Goal: Task Accomplishment & Management: Complete application form

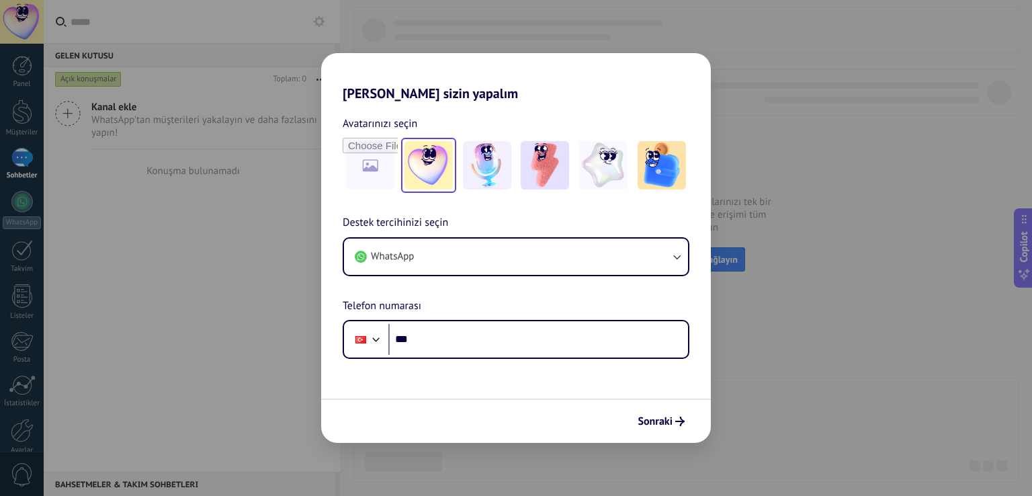
click at [434, 173] on img at bounding box center [428, 165] width 48 height 48
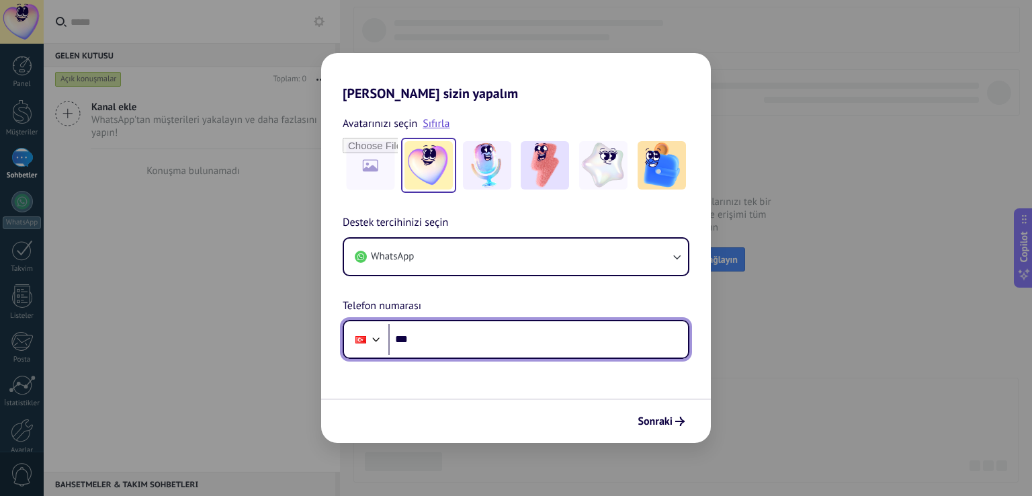
click at [449, 333] on input "***" at bounding box center [538, 339] width 300 height 31
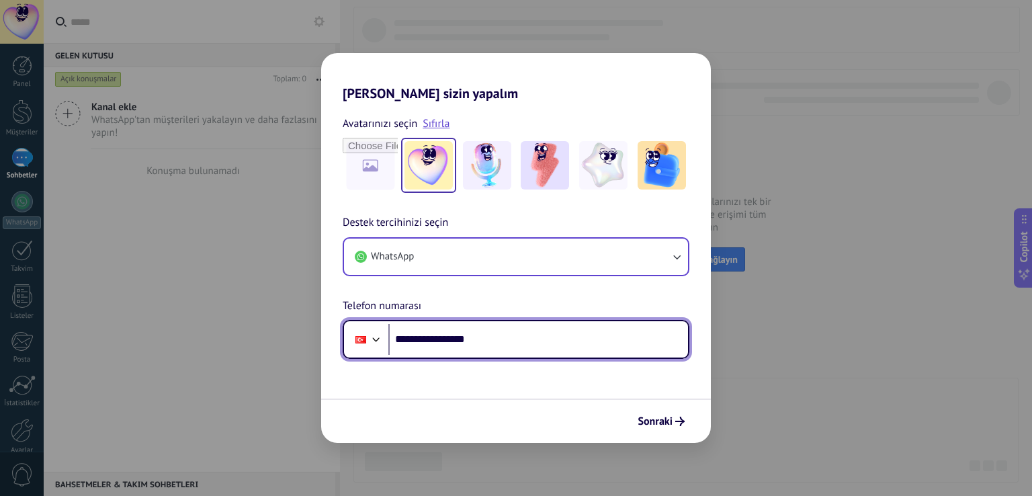
type input "**********"
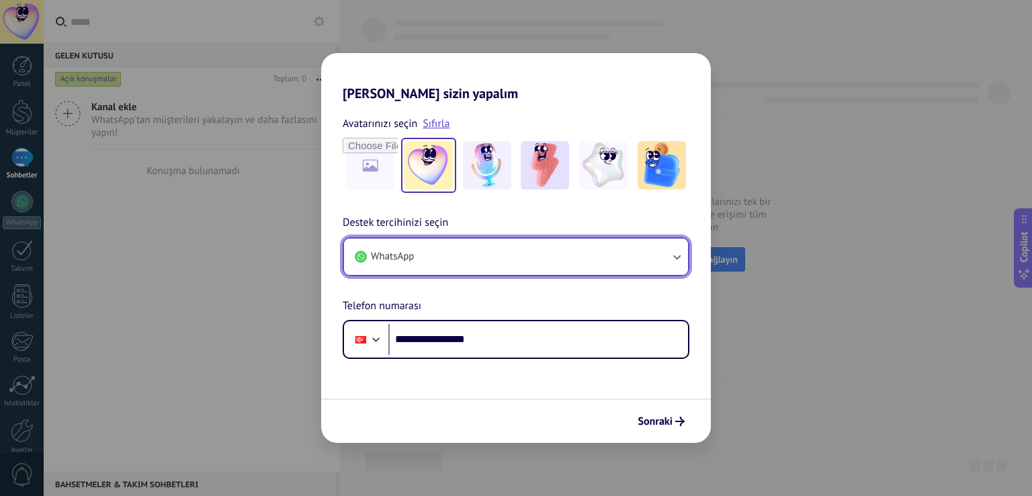
click at [665, 247] on button "WhatsApp" at bounding box center [516, 256] width 344 height 36
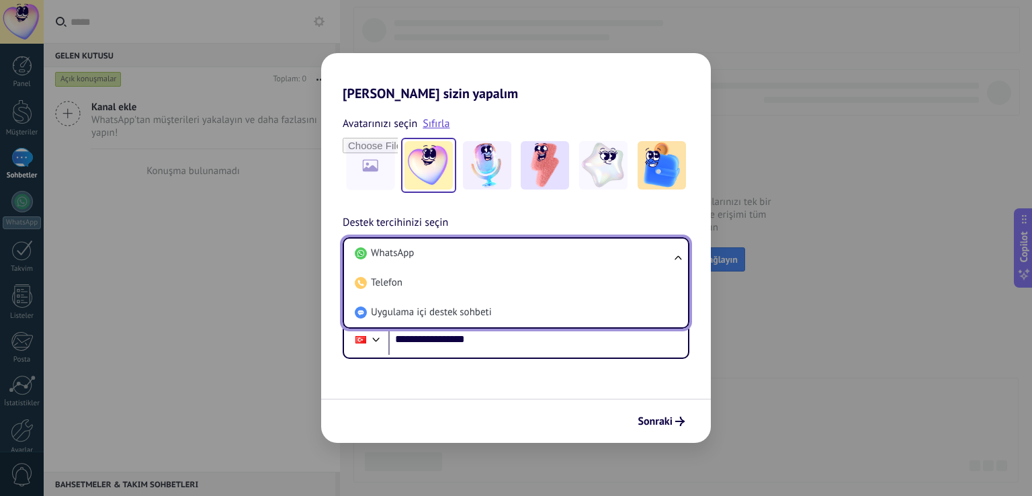
drag, startPoint x: 665, startPoint y: 253, endPoint x: 671, endPoint y: 308, distance: 56.1
click at [664, 254] on li "WhatsApp" at bounding box center [513, 253] width 328 height 30
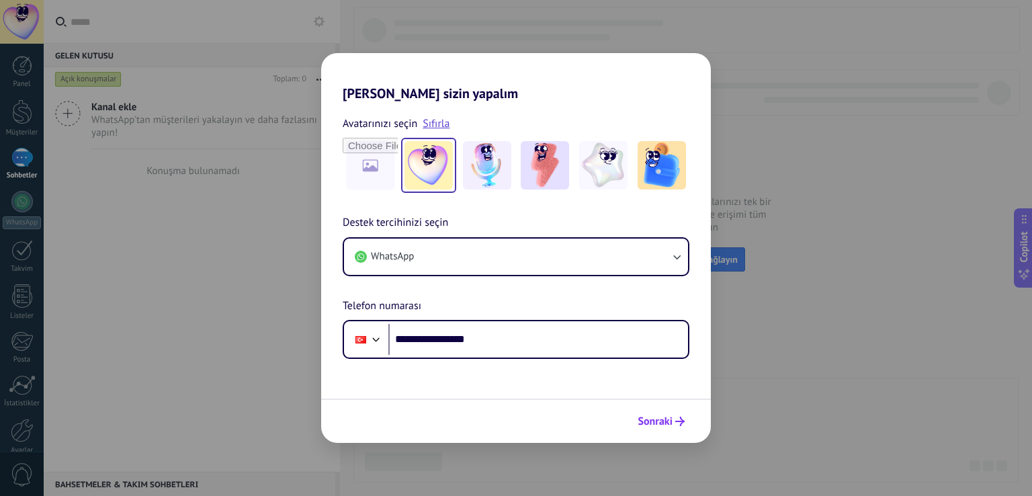
click at [666, 412] on button "Sonraki" at bounding box center [660, 421] width 59 height 23
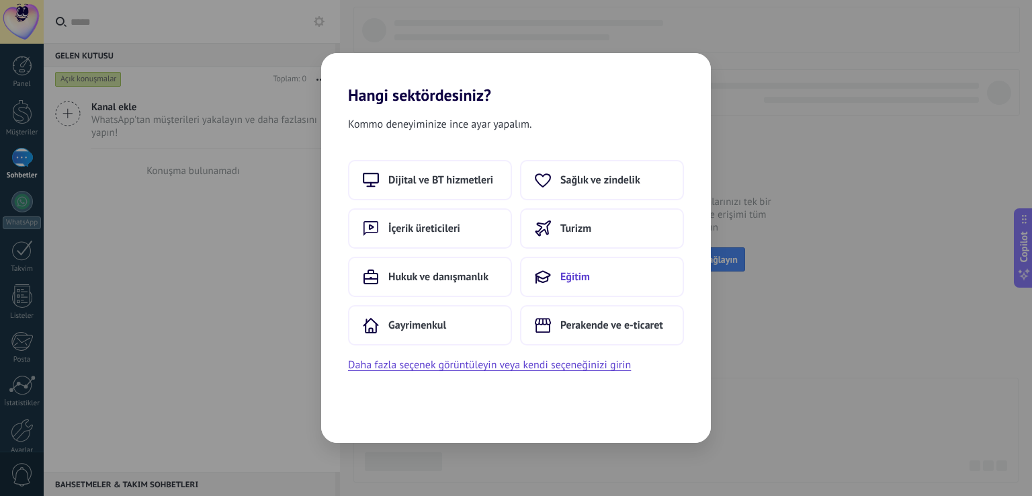
click at [588, 283] on button "Eğitim" at bounding box center [602, 277] width 164 height 40
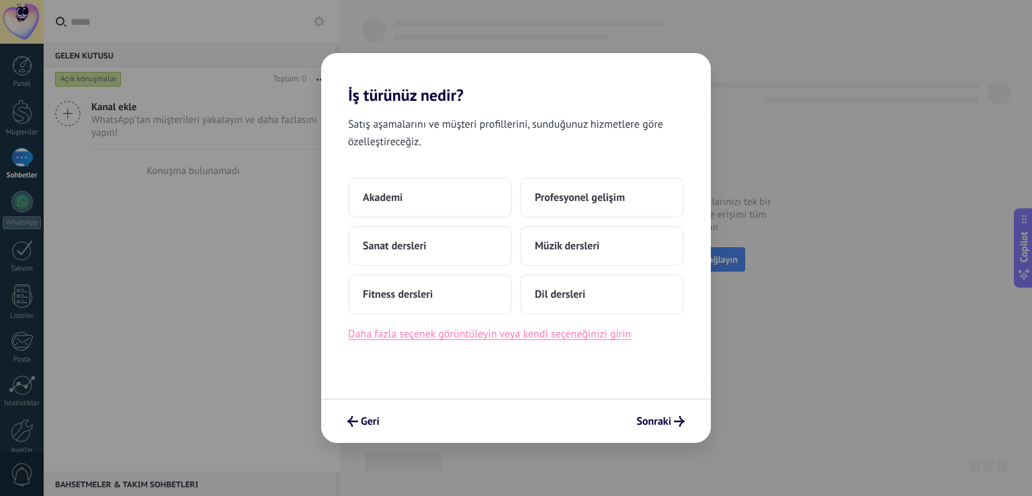
click at [595, 339] on button "Daha fazla seçenek görüntüleyin veya kendi seçeneğinizi girin" at bounding box center [489, 333] width 283 height 17
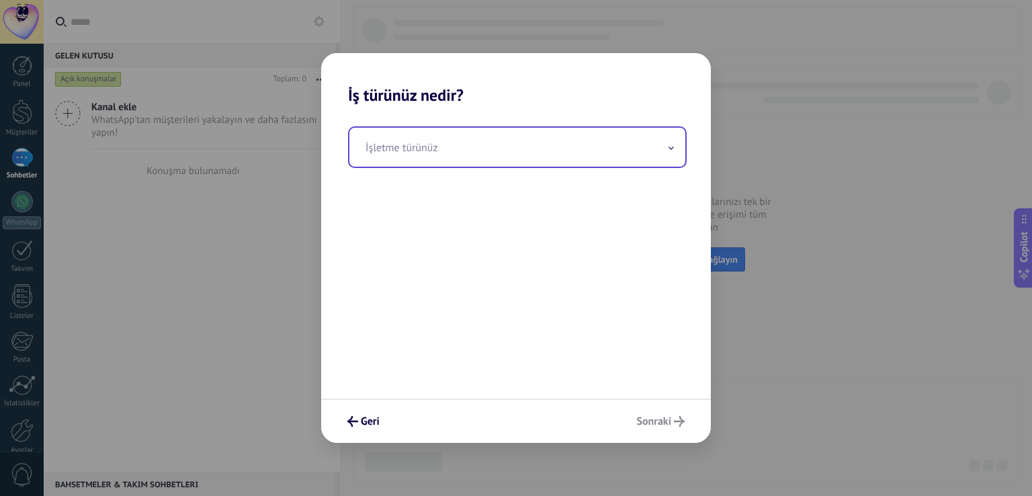
click at [529, 148] on input "text" at bounding box center [517, 147] width 336 height 39
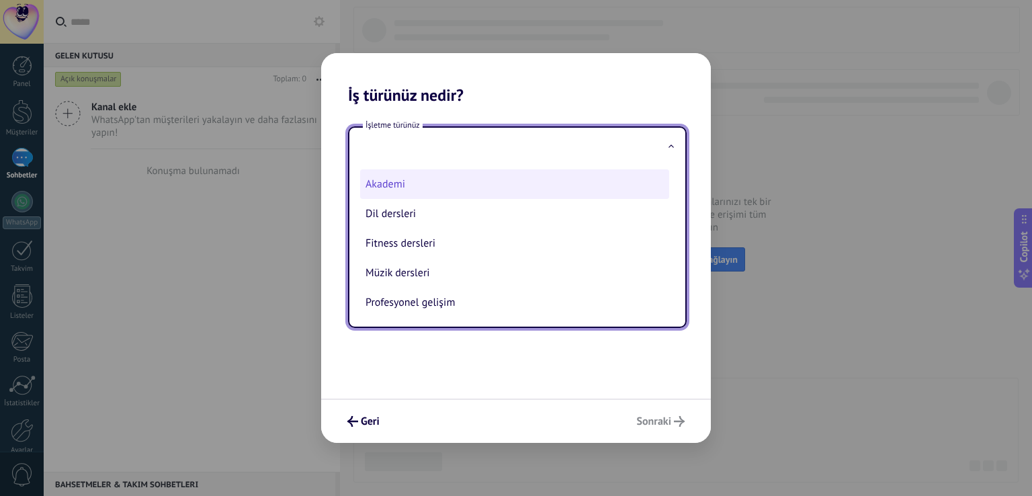
click at [445, 187] on li "Akademi" at bounding box center [514, 184] width 309 height 30
type input "*******"
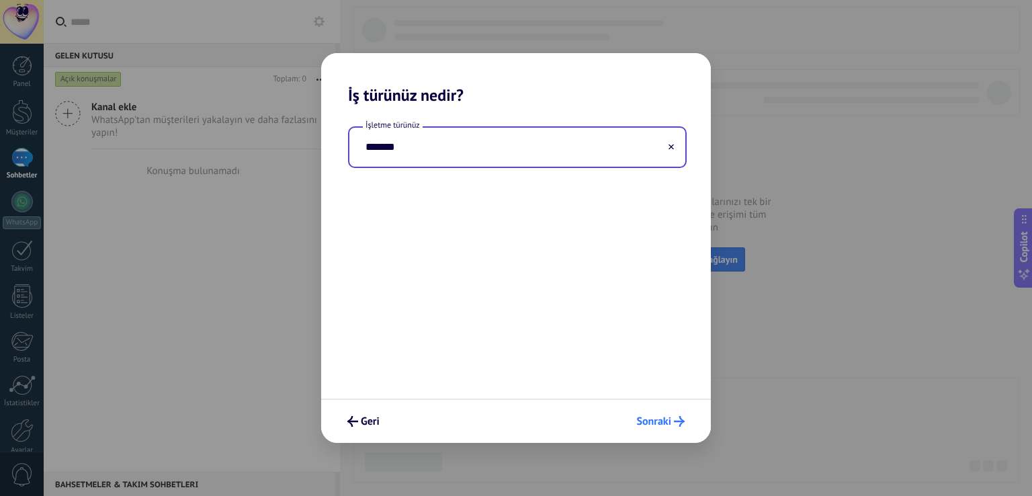
click at [658, 417] on span "Sonraki" at bounding box center [653, 421] width 35 height 9
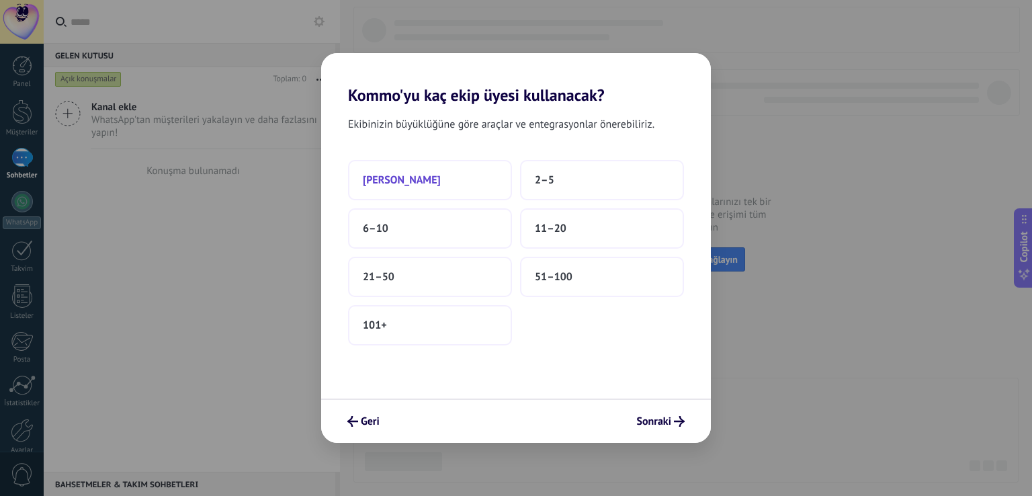
click at [454, 179] on button "[PERSON_NAME]" at bounding box center [430, 180] width 164 height 40
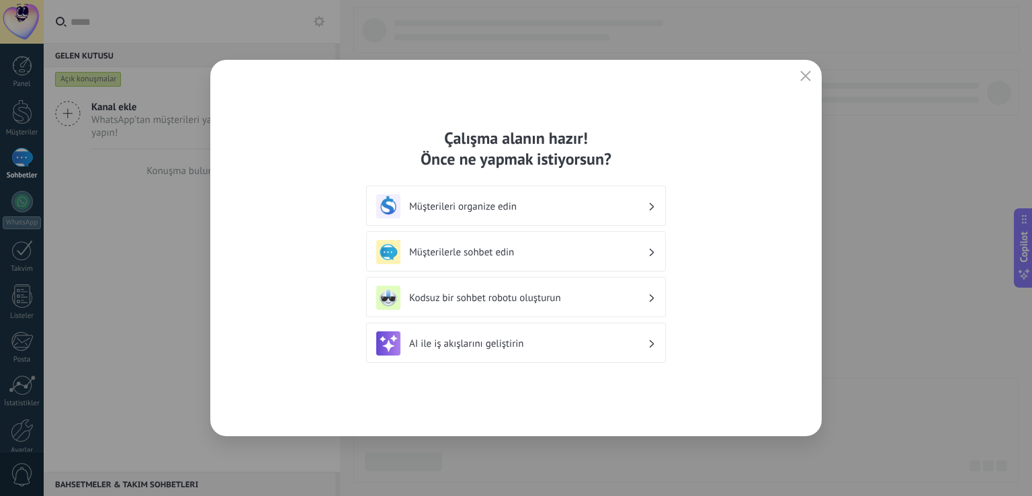
click at [548, 218] on div "Müşterileri organize edin" at bounding box center [516, 205] width 300 height 40
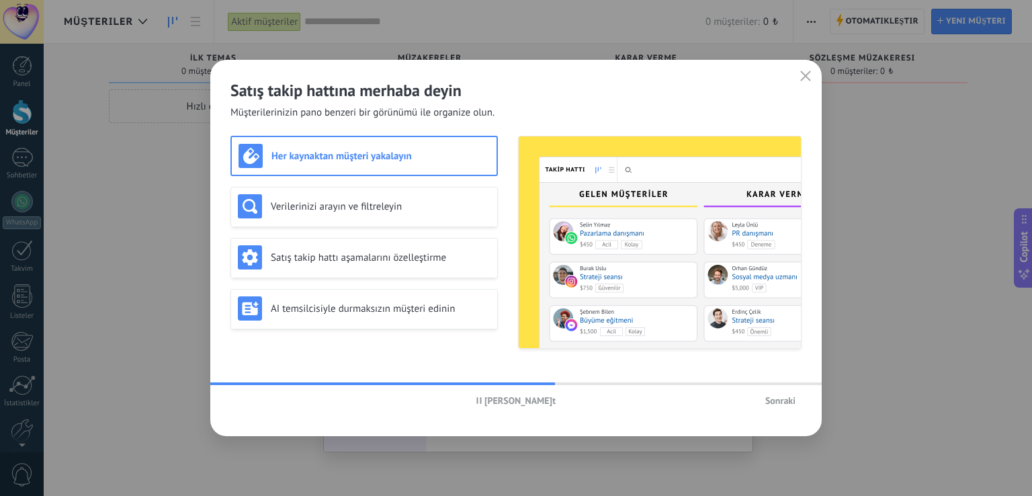
click at [377, 163] on div "Her kaynaktan müşteri yakalayın" at bounding box center [363, 156] width 251 height 24
click at [421, 260] on h3 "Satış takip hattı aşamalarını özelleştirme" at bounding box center [381, 257] width 220 height 13
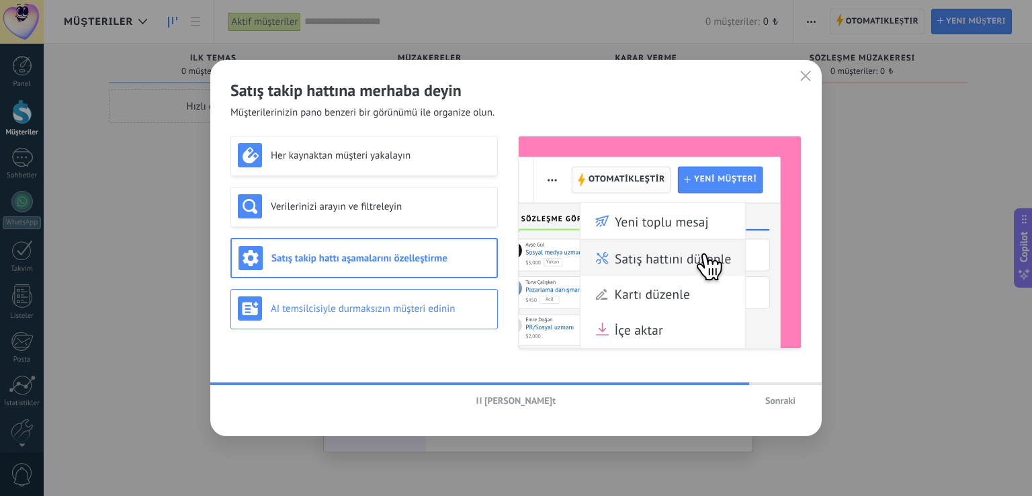
click at [412, 296] on div "AI temsilcisiyle durmaksızın müşteri edinin" at bounding box center [364, 308] width 253 height 24
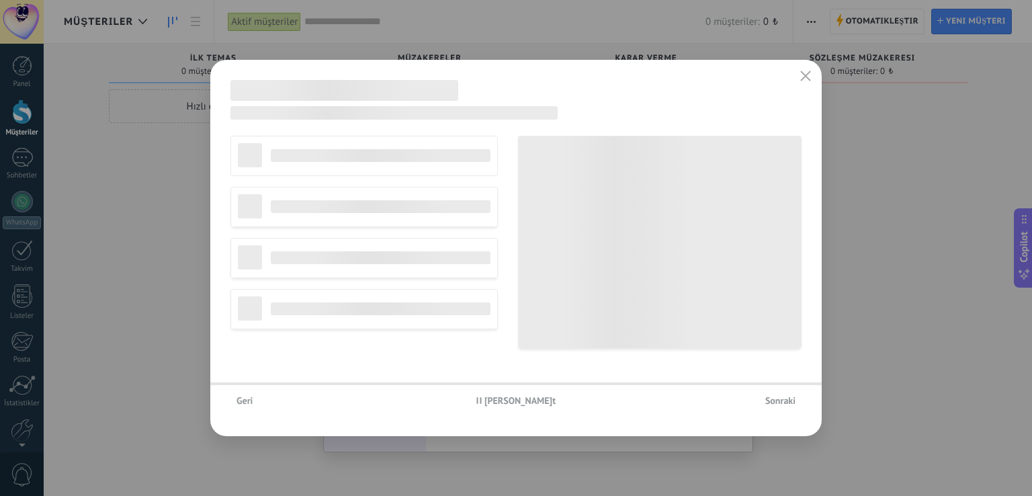
click at [403, 213] on div "Satış takip hattını düzenleme Seyahat acentesi Profesyonel hizmetler Pazarlama …" at bounding box center [363, 242] width 267 height 213
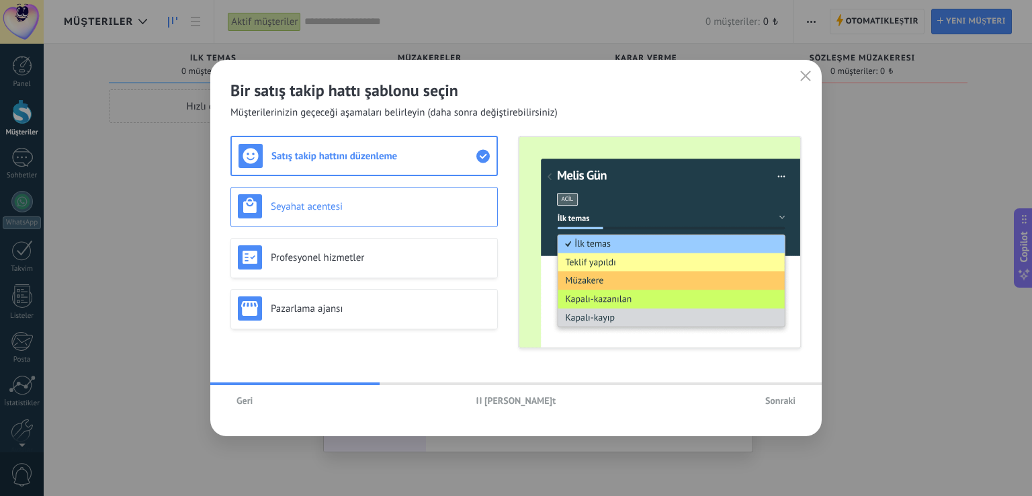
click at [392, 206] on h3 "Seyahat acentesi" at bounding box center [381, 206] width 220 height 13
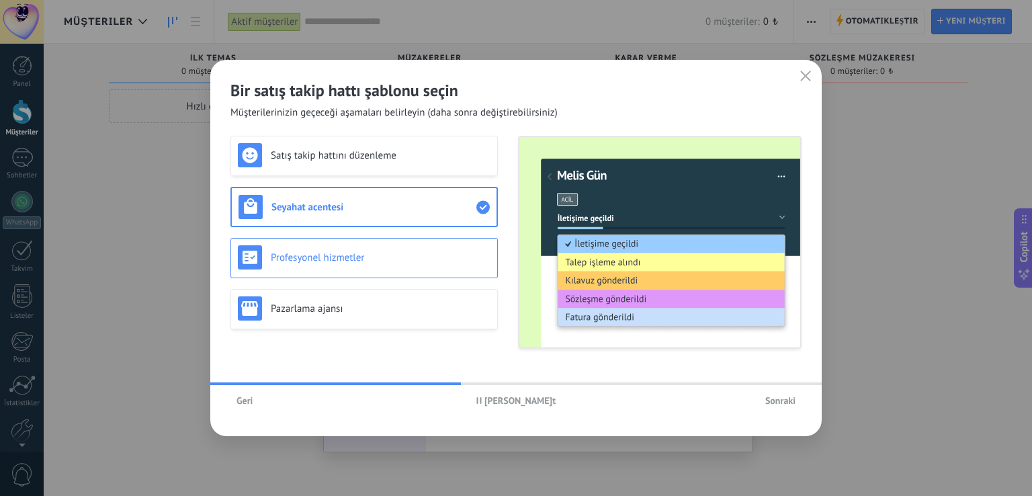
click at [397, 244] on div "Profesyonel hizmetler" at bounding box center [363, 258] width 267 height 40
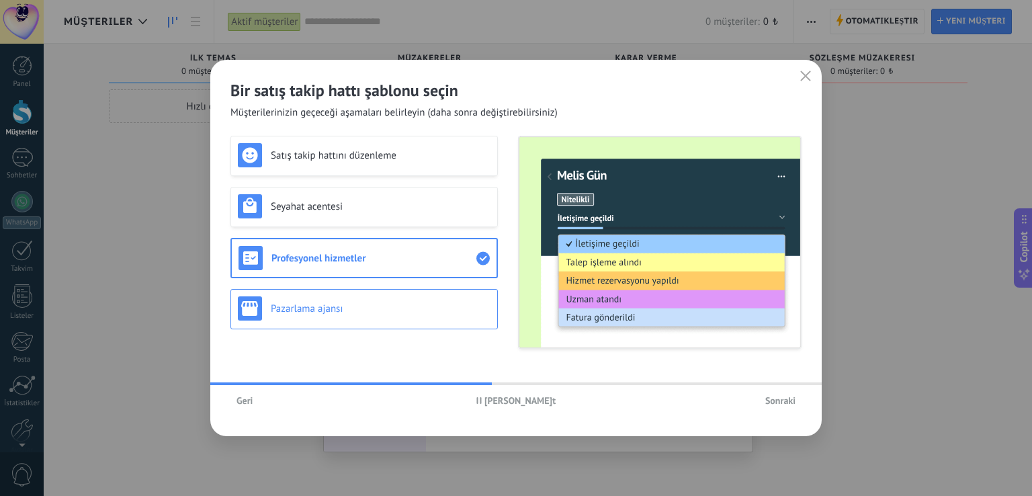
click at [398, 302] on h3 "Pazarlama ajansı" at bounding box center [381, 308] width 220 height 13
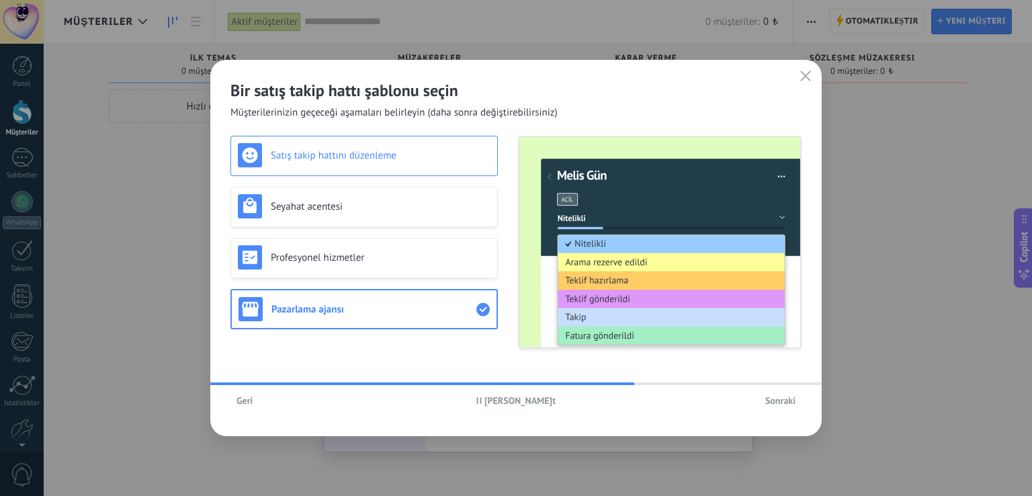
click at [394, 162] on div "Satış takip hattını düzenleme" at bounding box center [364, 155] width 253 height 24
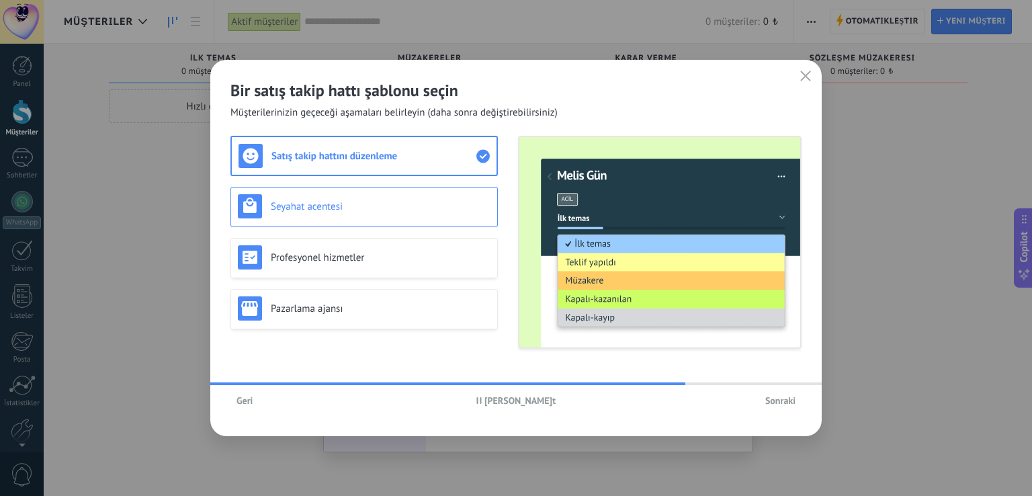
click at [403, 212] on h3 "Seyahat acentesi" at bounding box center [381, 206] width 220 height 13
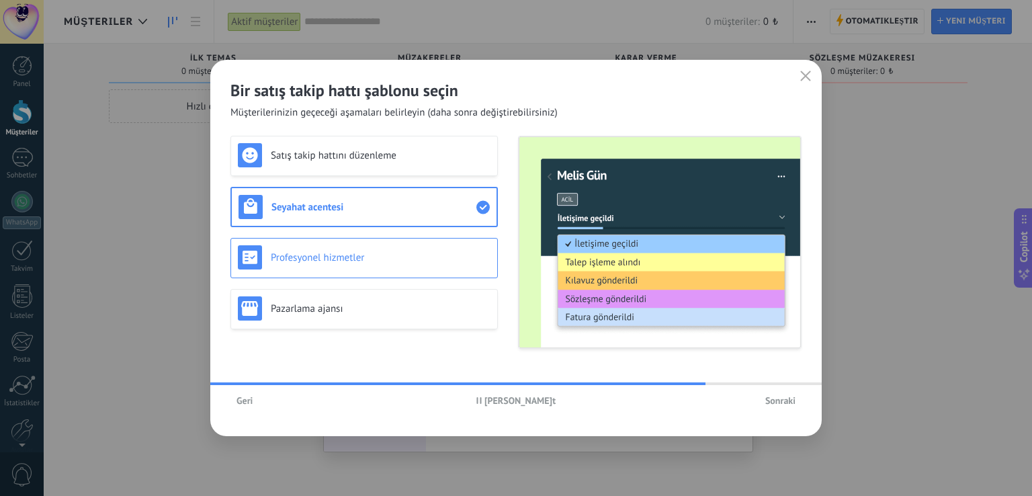
click at [402, 261] on h3 "Profesyonel hizmetler" at bounding box center [381, 257] width 220 height 13
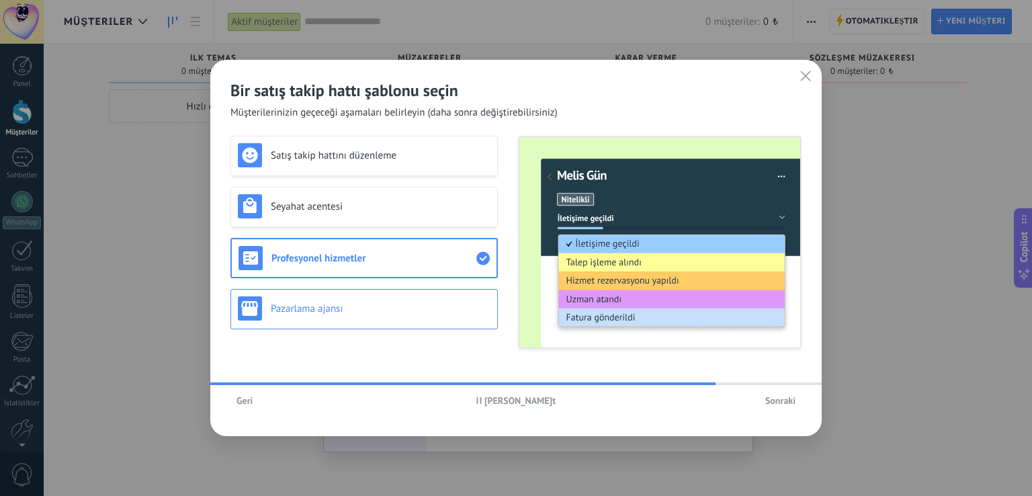
click at [402, 293] on div "Pazarlama ajansı" at bounding box center [363, 309] width 267 height 40
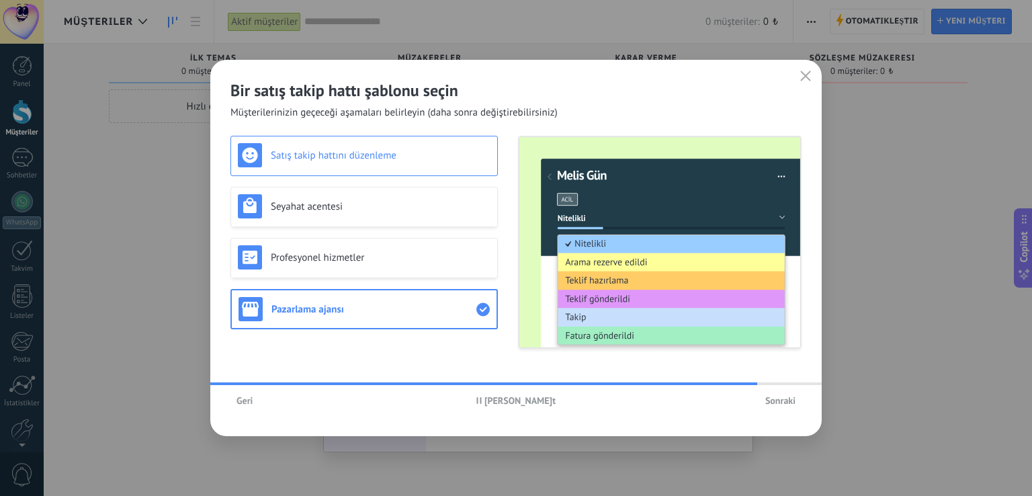
click at [417, 171] on div "Satış takip hattını düzenleme" at bounding box center [363, 156] width 267 height 40
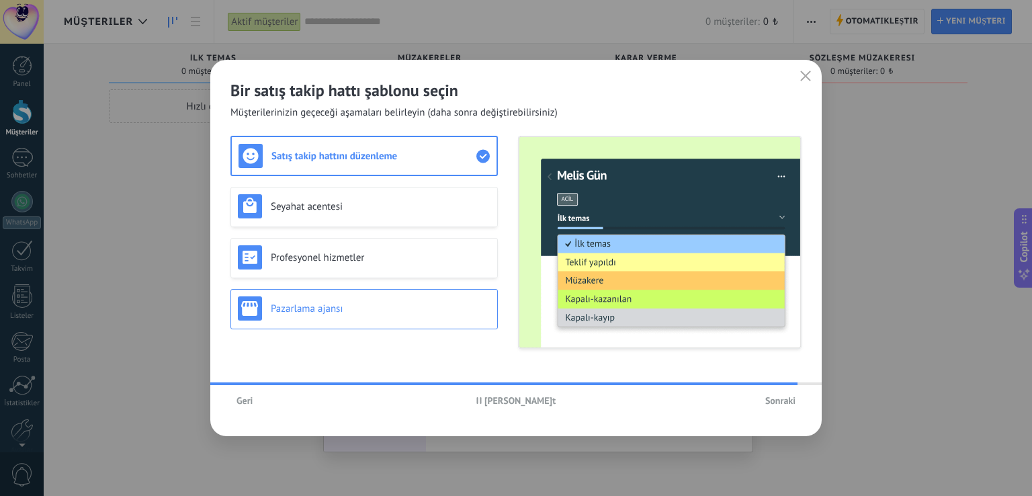
click at [376, 306] on h3 "Pazarlama ajansı" at bounding box center [381, 308] width 220 height 13
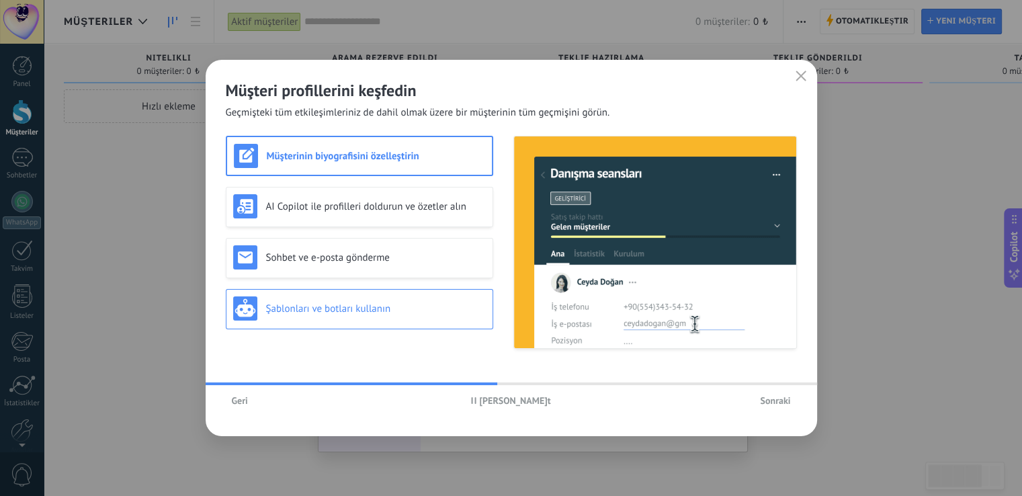
click at [353, 302] on h3 "Şablonları ve botları kullanın" at bounding box center [376, 308] width 220 height 13
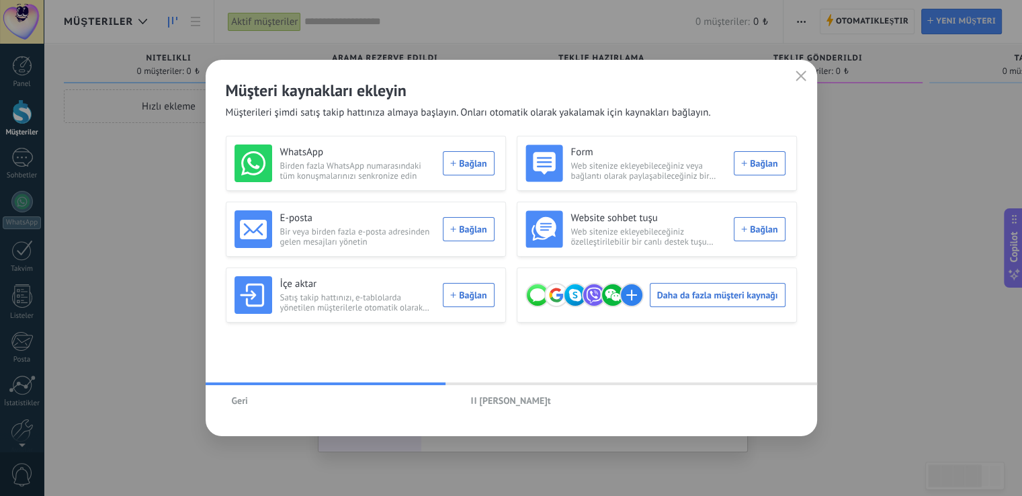
drag, startPoint x: 486, startPoint y: 157, endPoint x: 494, endPoint y: 132, distance: 25.5
click at [492, 126] on div "Müşteri kaynakları ekleyin Müşterileri şimdi satış takip hattınıza almaya başla…" at bounding box center [511, 248] width 611 height 376
click at [474, 181] on div "WhatsApp Birden fazla WhatsApp numarasındaki tüm konuşmalarınızı senkronize edi…" at bounding box center [366, 163] width 280 height 55
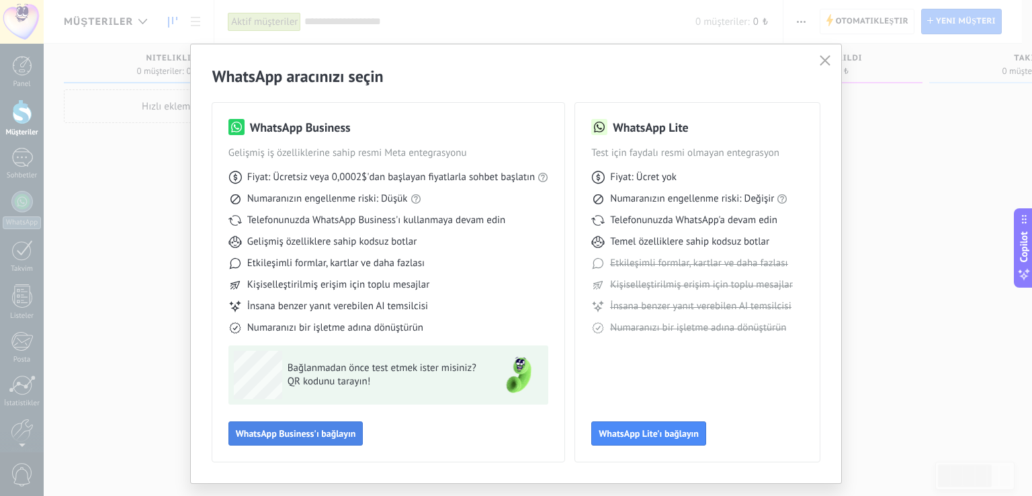
click at [326, 429] on span "WhatsApp Business'ı bağlayın" at bounding box center [296, 433] width 120 height 9
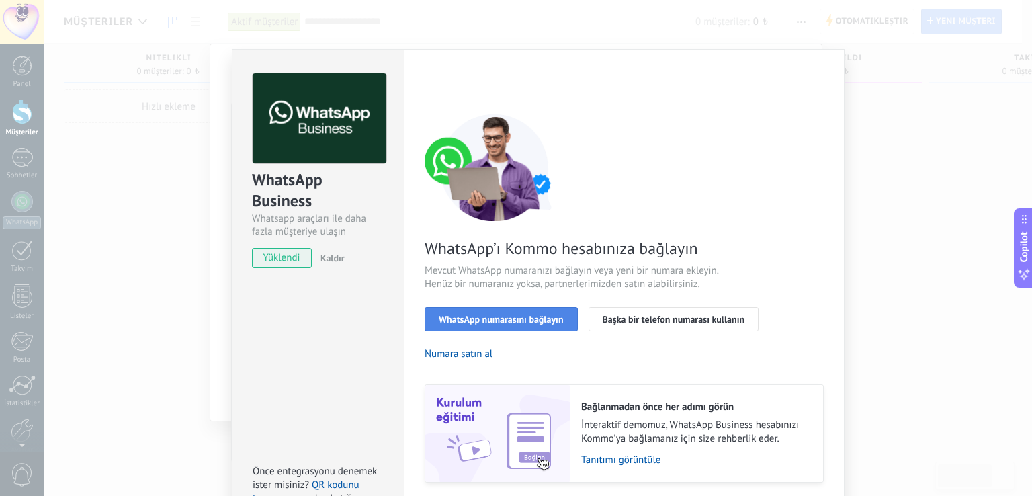
click at [541, 314] on span "WhatsApp numarasını bağlayın" at bounding box center [501, 318] width 125 height 9
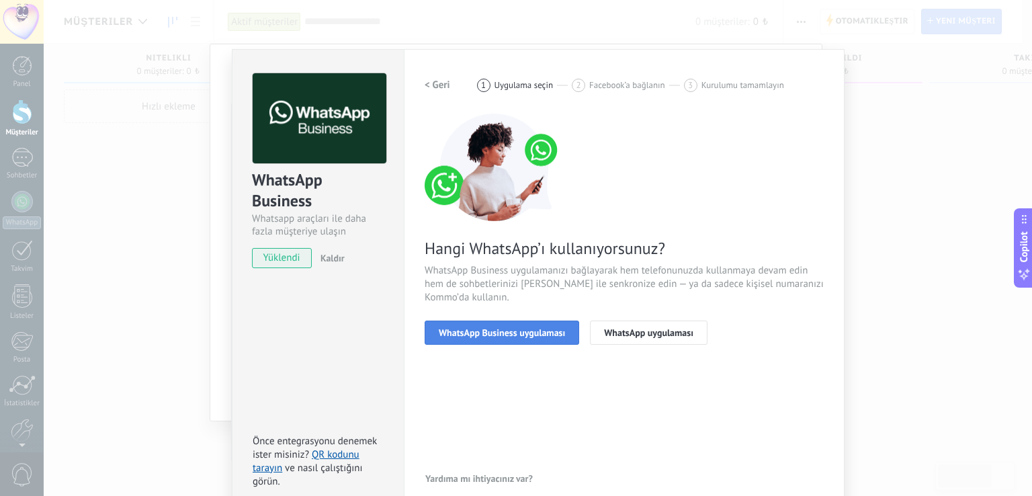
click at [539, 335] on span "WhatsApp Business uygulaması" at bounding box center [502, 332] width 126 height 9
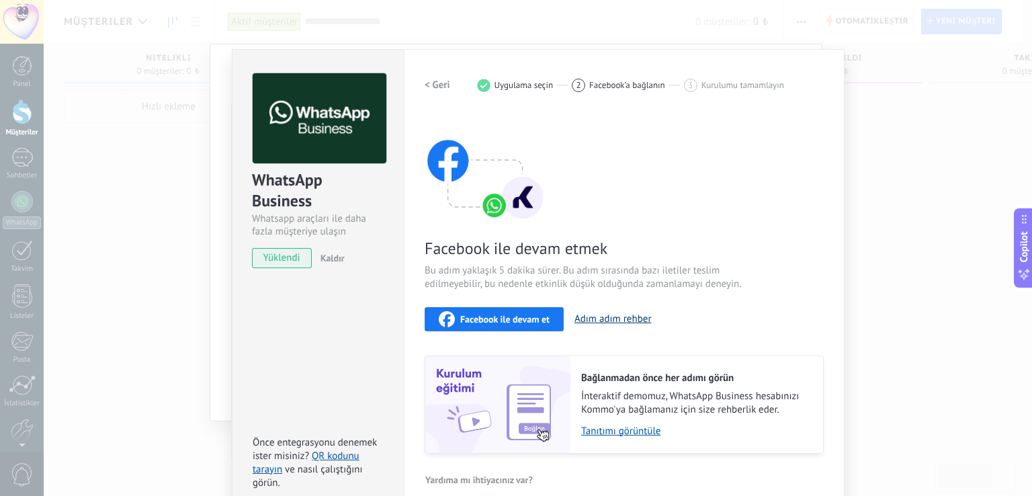
scroll to position [16, 0]
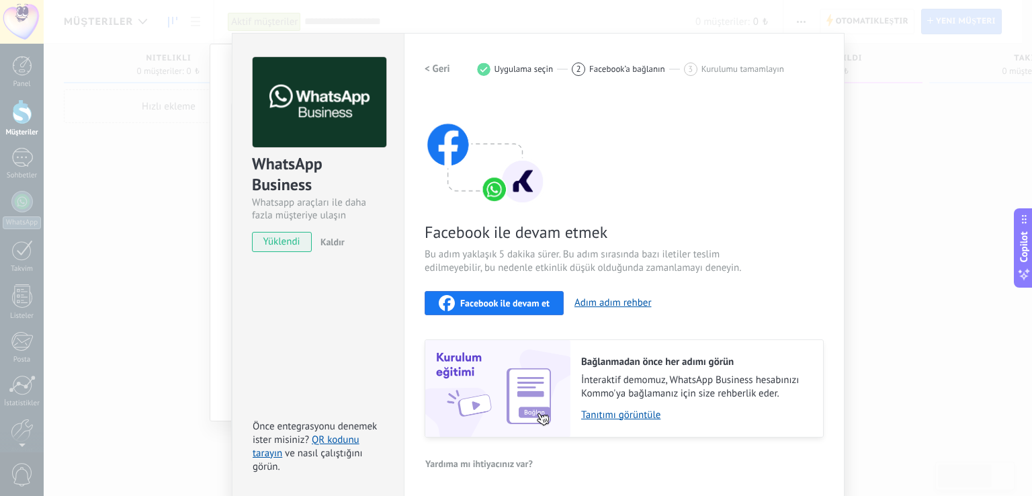
click at [287, 239] on span "yüklendi" at bounding box center [282, 242] width 58 height 20
click at [277, 99] on img at bounding box center [320, 102] width 134 height 91
click at [483, 292] on button "Facebook ile devam et" at bounding box center [494, 303] width 139 height 24
click at [572, 69] on div "2" at bounding box center [578, 68] width 13 height 13
drag, startPoint x: 517, startPoint y: 67, endPoint x: 520, endPoint y: 79, distance: 13.0
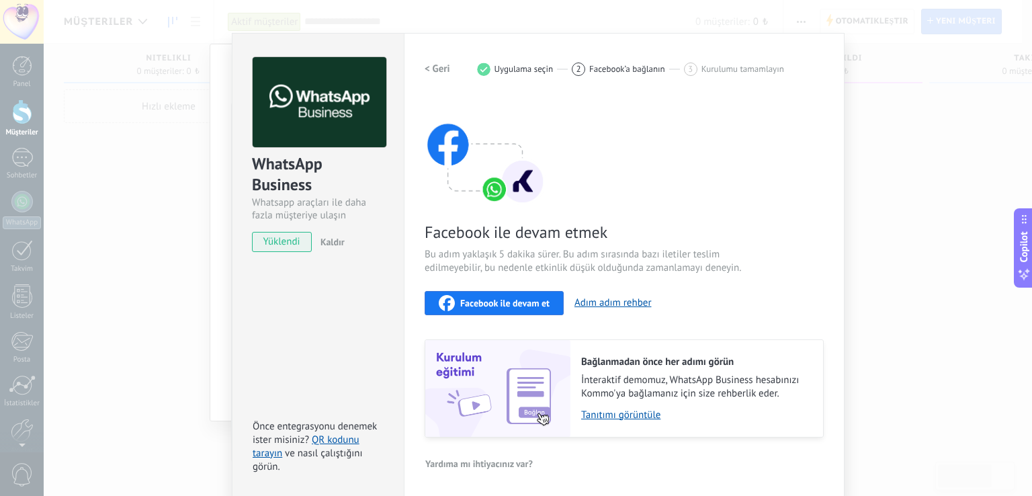
click at [515, 67] on span "Uygulama seçin" at bounding box center [523, 69] width 59 height 10
click at [638, 173] on div "Facebook ile devam etmek Bu adım yaklaşık 5 dakika sürer. Bu adım sırasında baz…" at bounding box center [624, 267] width 399 height 340
click at [532, 306] on span "Facebook ile devam et" at bounding box center [504, 302] width 89 height 9
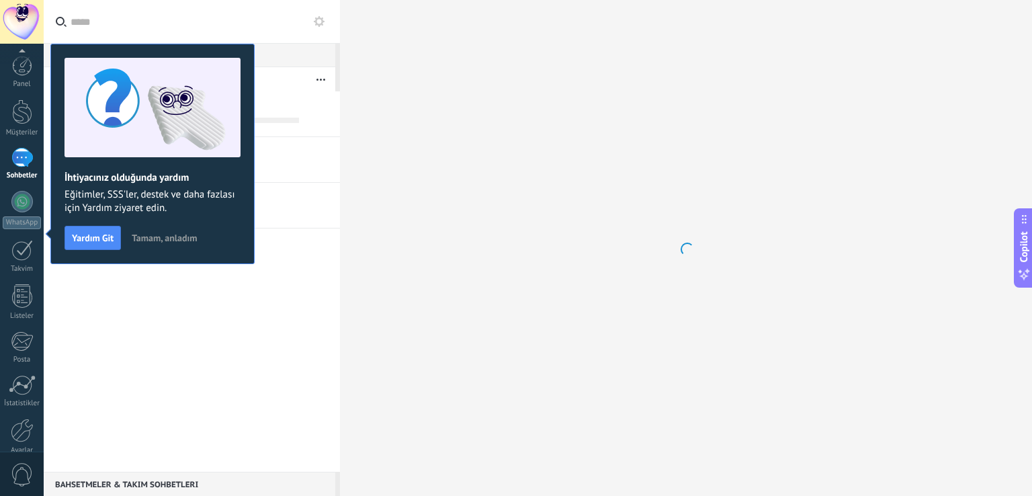
scroll to position [62, 0]
